Goal: Task Accomplishment & Management: Manage account settings

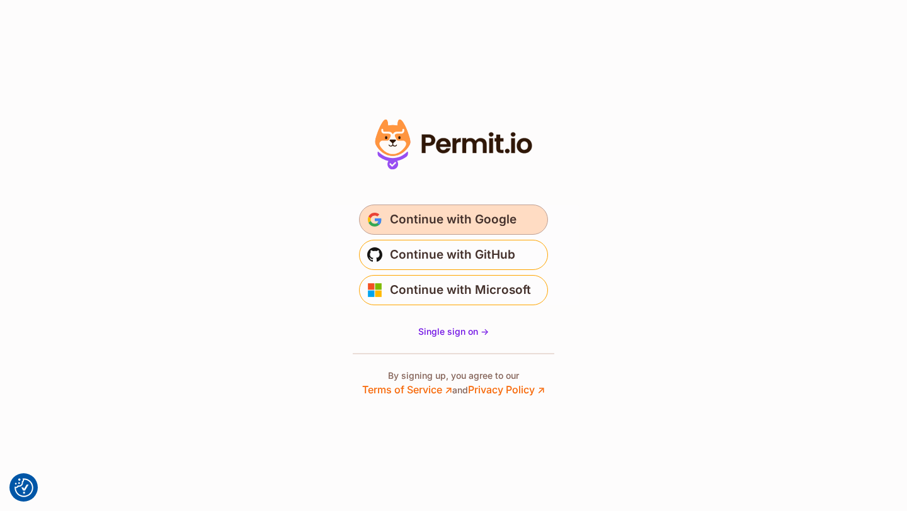
click at [438, 222] on span "Continue with Google" at bounding box center [453, 220] width 127 height 20
click at [396, 220] on span "Continue with Google" at bounding box center [453, 220] width 127 height 20
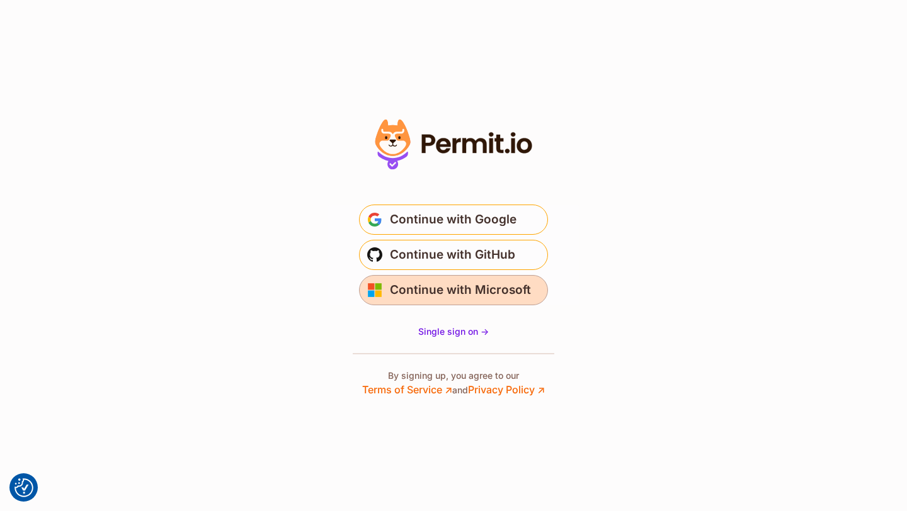
click at [416, 282] on span "Continue with Microsoft" at bounding box center [460, 290] width 141 height 20
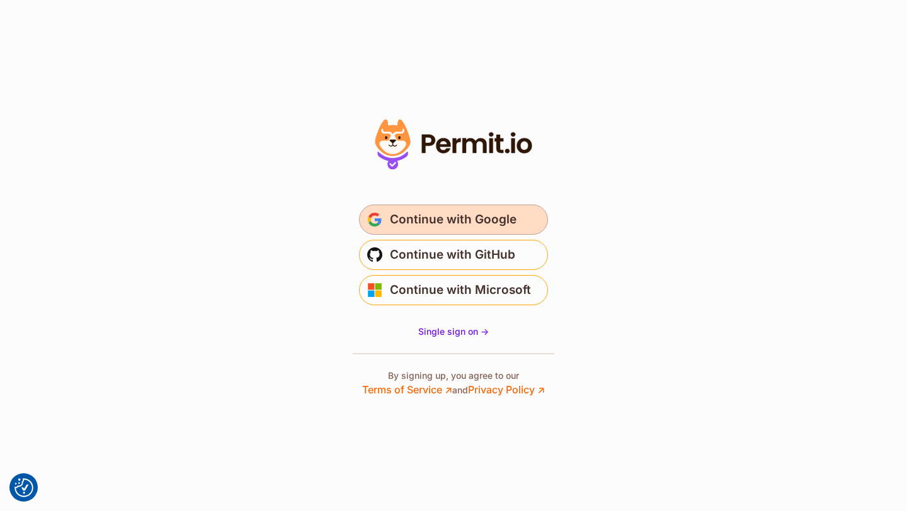
click at [441, 222] on span "Continue with Google" at bounding box center [453, 220] width 127 height 20
